Goal: Navigation & Orientation: Find specific page/section

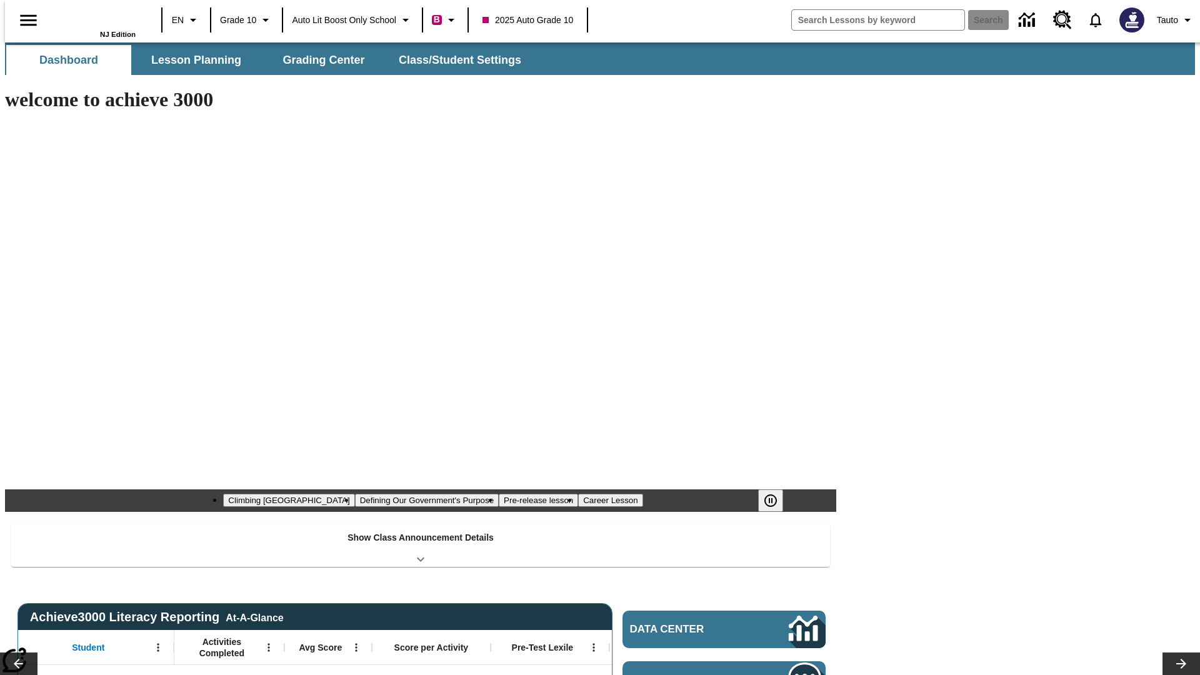
type input "-1"
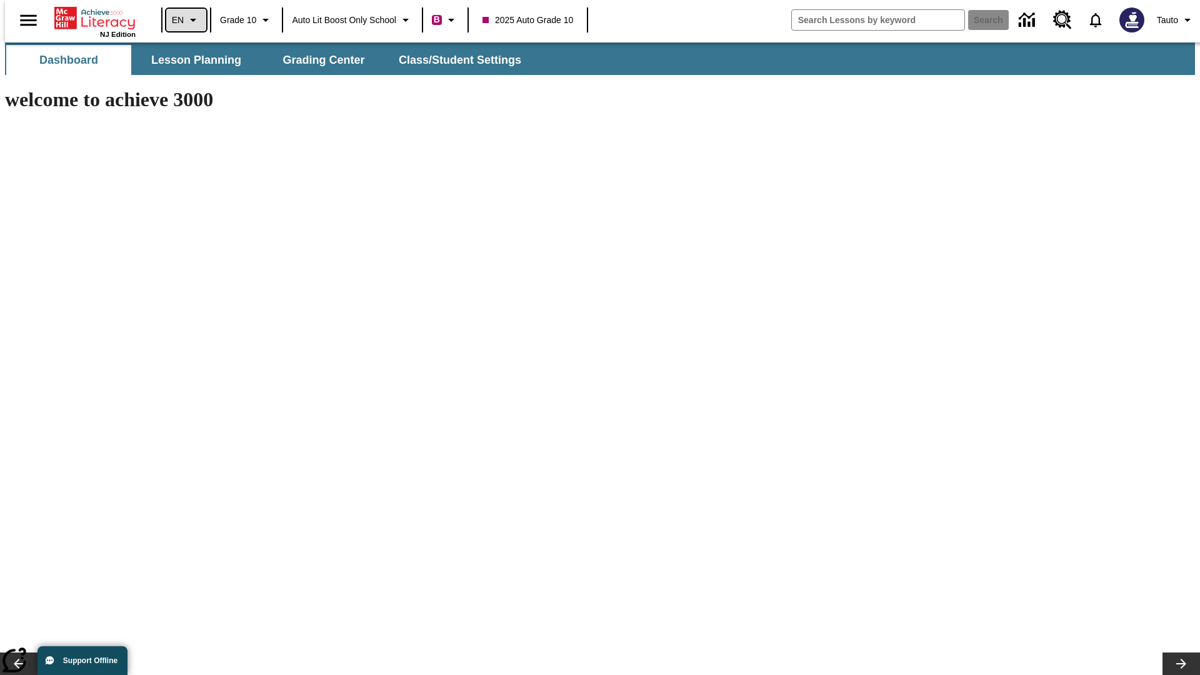
click at [186, 20] on icon "Language: EN, Select a language" at bounding box center [193, 20] width 15 height 15
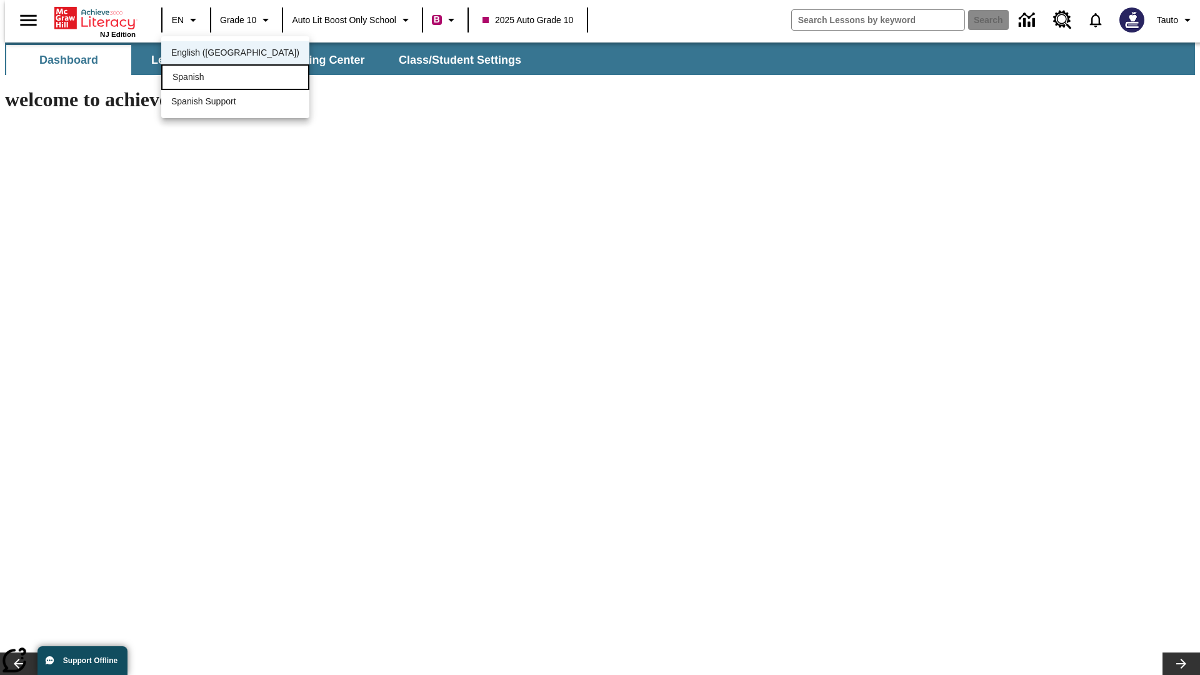
click at [208, 78] on div "Spanish" at bounding box center [235, 77] width 148 height 26
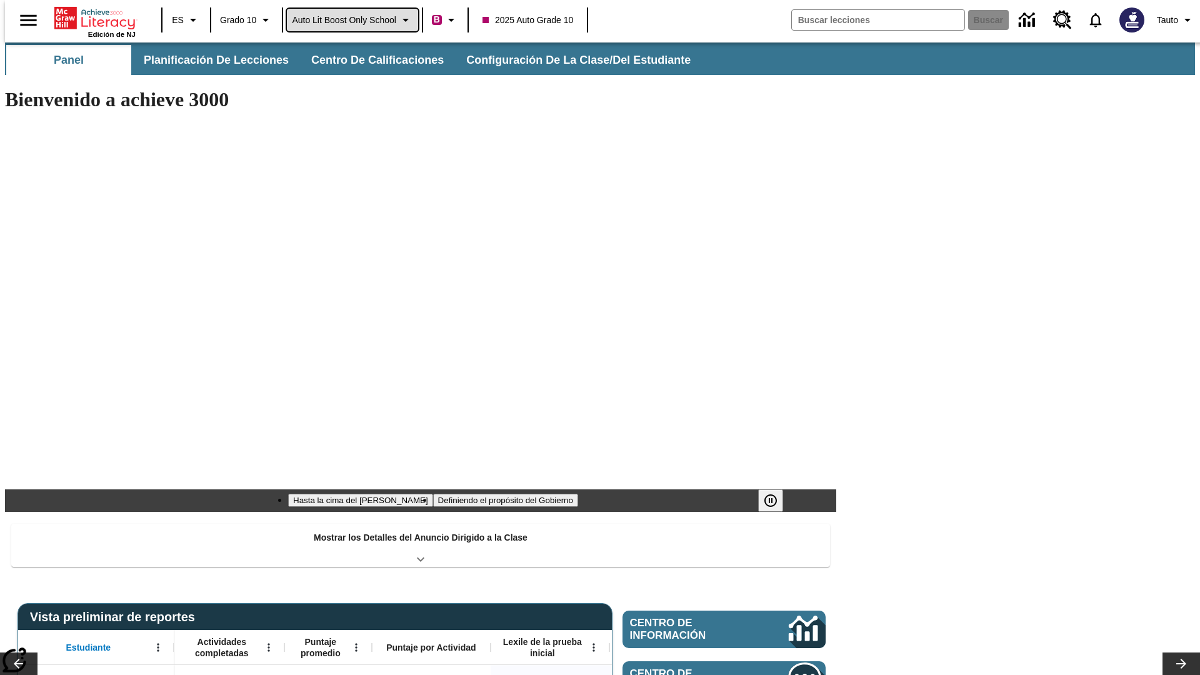
click at [352, 20] on span "Auto Lit Boost only School" at bounding box center [344, 20] width 104 height 13
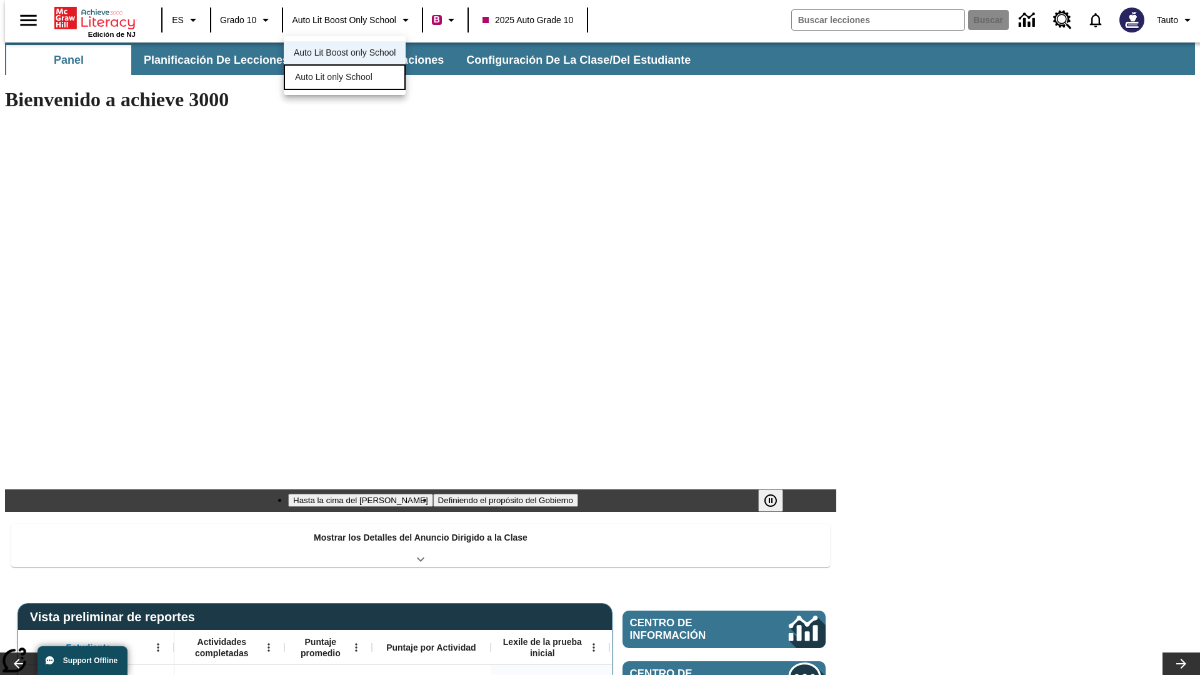
click at [334, 78] on span "Auto Lit only School" at bounding box center [334, 77] width 78 height 13
